Goal: Navigation & Orientation: Find specific page/section

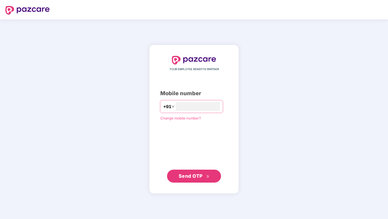
type input "**********"
click at [195, 183] on div "**********" at bounding box center [194, 119] width 90 height 149
click at [193, 177] on span "Send OTP" at bounding box center [191, 176] width 24 height 6
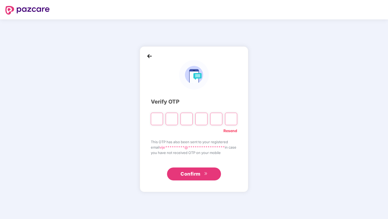
type input "*"
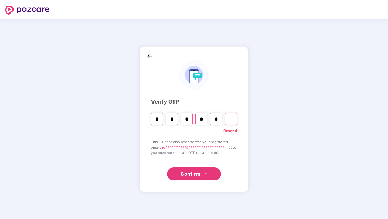
type input "*"
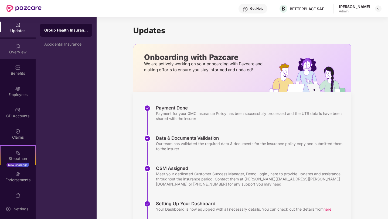
click at [13, 54] on div "OverView" at bounding box center [18, 51] width 36 height 5
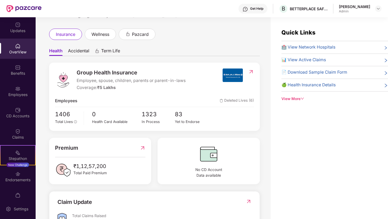
scroll to position [29, 0]
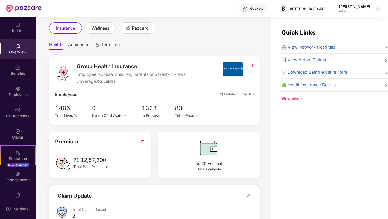
click at [246, 92] on span "Deleted Lives (6)" at bounding box center [237, 95] width 34 height 7
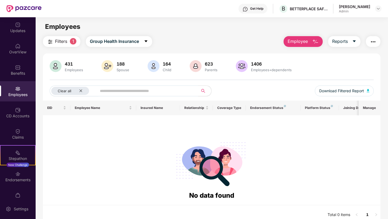
scroll to position [17, 0]
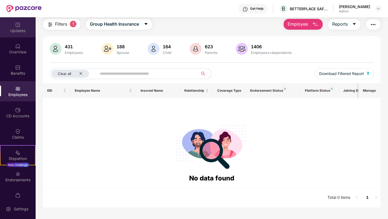
click at [18, 32] on div "Updates" at bounding box center [18, 30] width 36 height 5
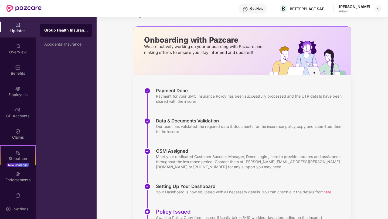
scroll to position [19, 0]
